Goal: Task Accomplishment & Management: Manage account settings

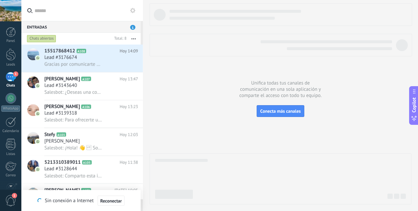
drag, startPoint x: 0, startPoint y: 0, endPoint x: 102, endPoint y: 57, distance: 116.8
click at [102, 57] on div "Lead #3176674" at bounding box center [91, 57] width 94 height 7
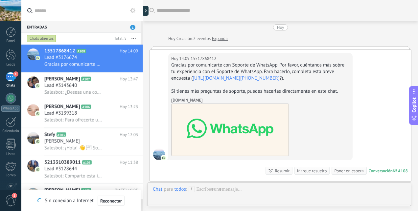
scroll to position [63, 0]
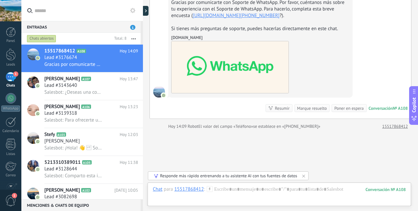
click at [86, 82] on h2 "[PERSON_NAME] A107" at bounding box center [81, 79] width 75 height 7
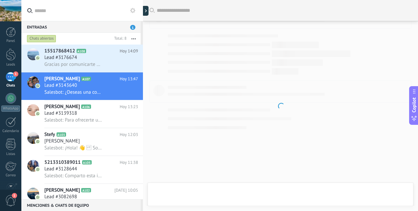
scroll to position [235, 0]
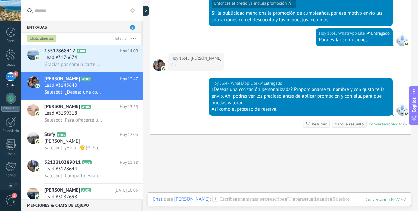
click at [81, 137] on h2 "Stefy A103" at bounding box center [81, 135] width 75 height 7
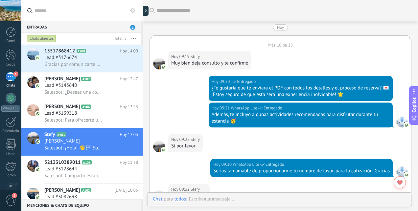
scroll to position [389, 0]
